Goal: Task Accomplishment & Management: Use online tool/utility

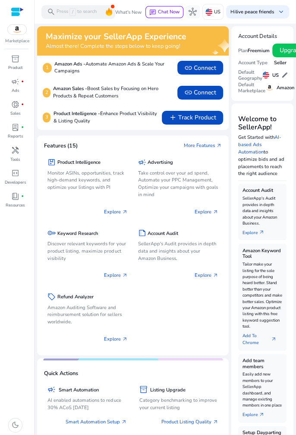
click at [14, 60] on span "inventory_2" at bounding box center [15, 59] width 8 height 8
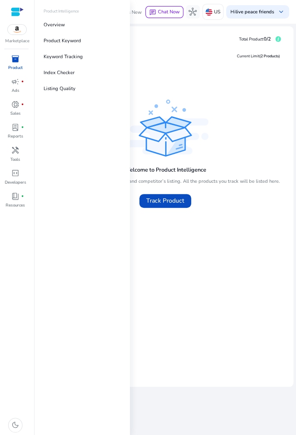
click at [167, 202] on span "Track Product" at bounding box center [165, 200] width 38 height 9
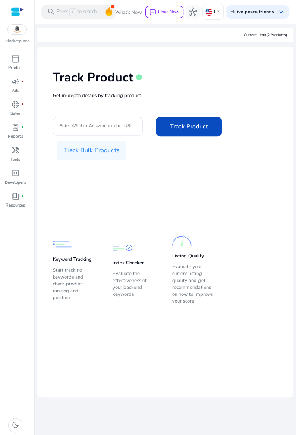
click at [15, 41] on p "Marketplace" at bounding box center [17, 41] width 24 height 6
click at [182, 125] on span "Track Product" at bounding box center [189, 126] width 38 height 9
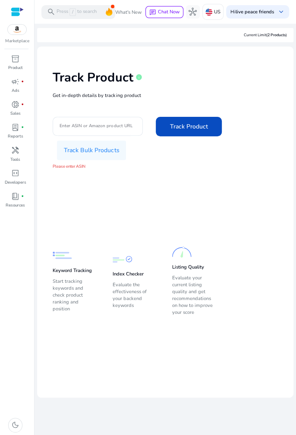
click at [15, 110] on p "Sales" at bounding box center [15, 113] width 10 height 6
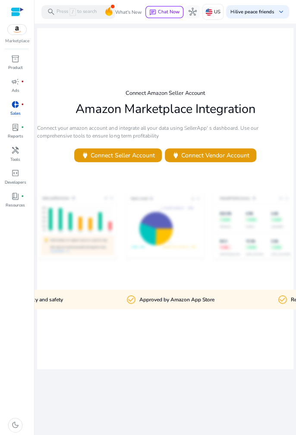
click at [129, 160] on span "power Connect Seller Account" at bounding box center [118, 155] width 74 height 9
